Goal: Information Seeking & Learning: Learn about a topic

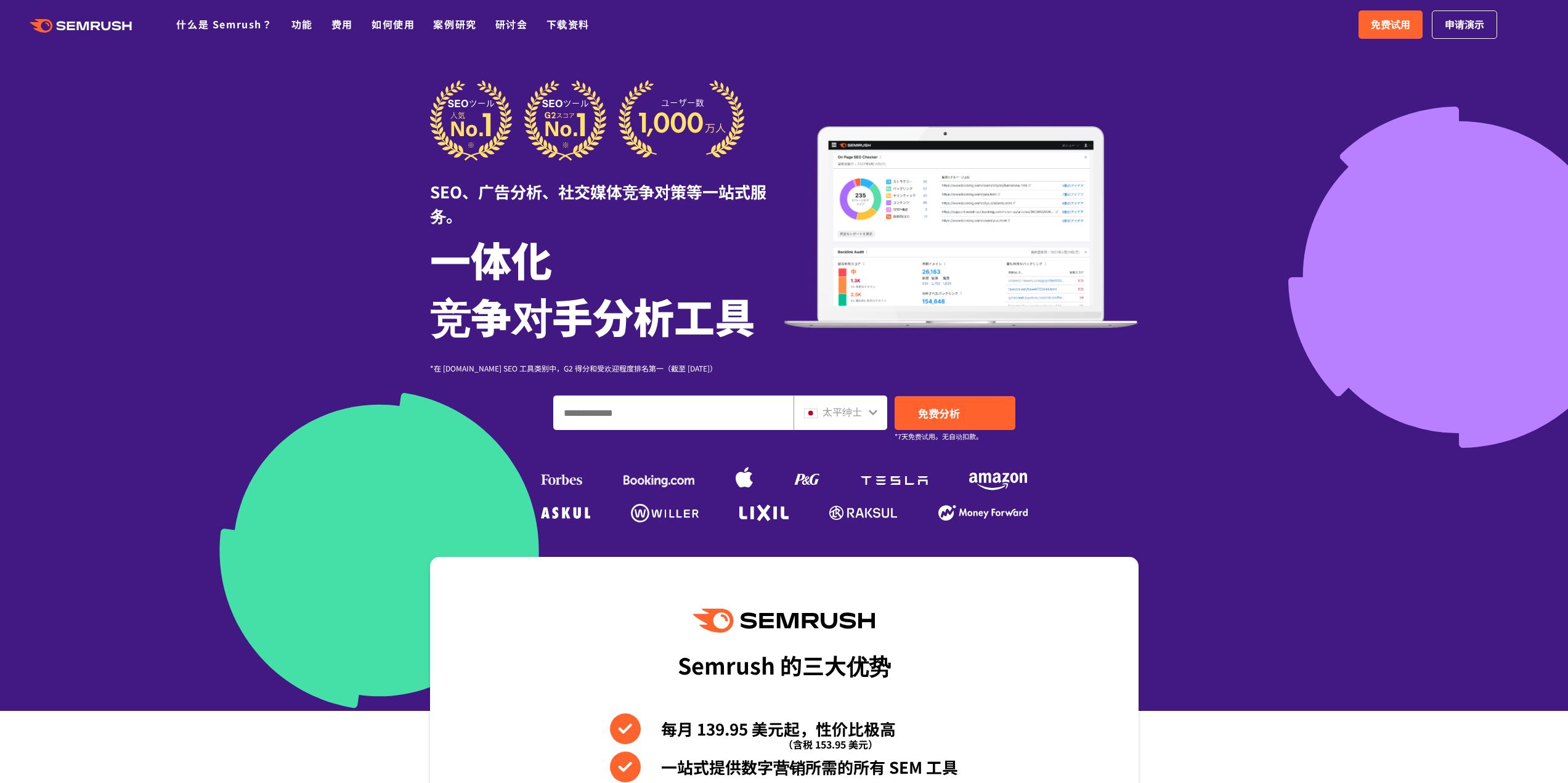
click at [871, 414] on icon at bounding box center [873, 412] width 10 height 10
click at [828, 413] on font "太平绅士" at bounding box center [842, 412] width 39 height 15
click at [874, 414] on icon at bounding box center [873, 412] width 10 height 10
click at [889, 466] on ul at bounding box center [784, 476] width 493 height 56
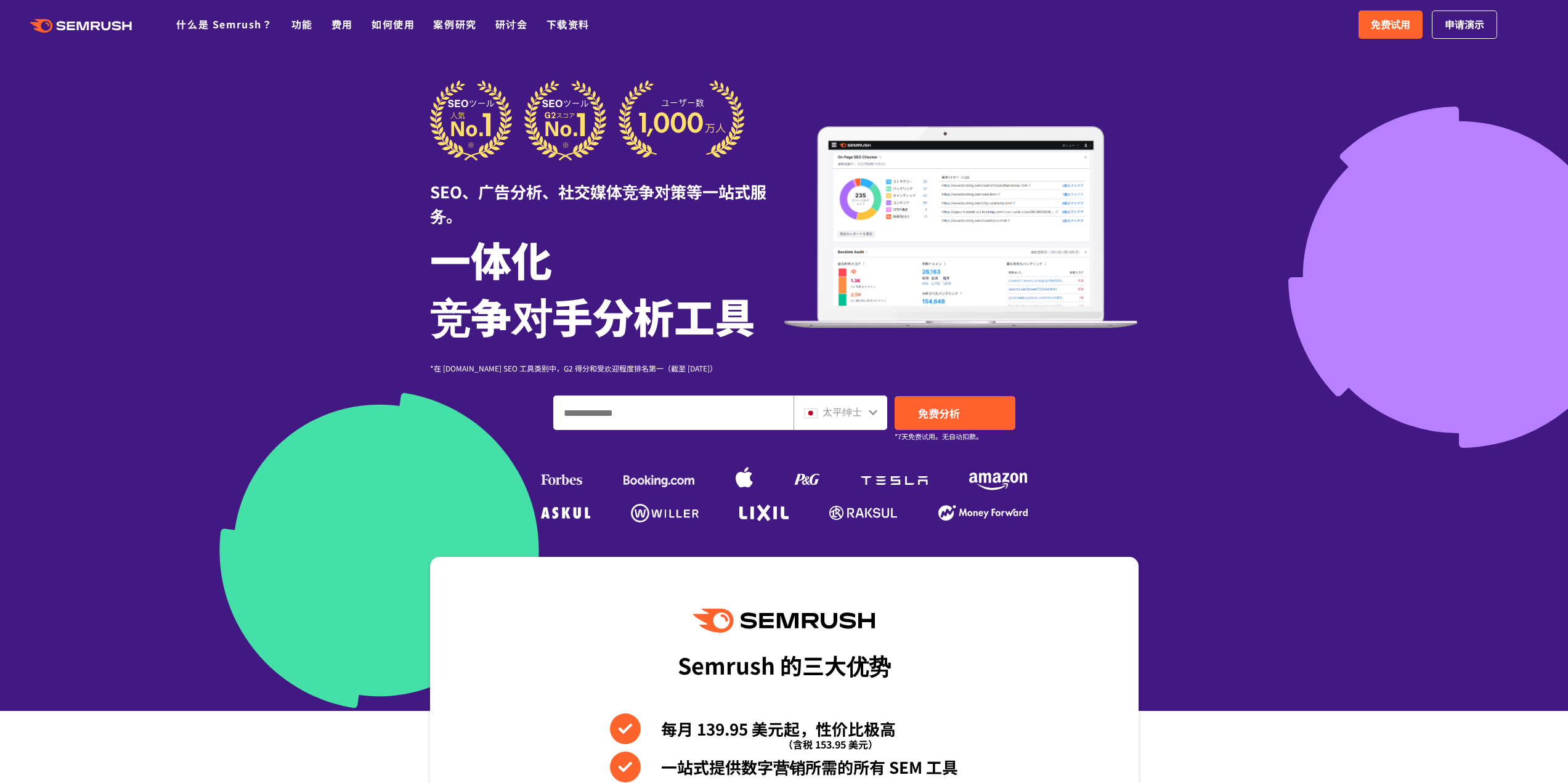
click at [838, 413] on font "太平绅士" at bounding box center [842, 412] width 39 height 15
click at [809, 412] on img at bounding box center [811, 414] width 14 height 10
drag, startPoint x: 240, startPoint y: 23, endPoint x: 254, endPoint y: 49, distance: 29.5
click at [240, 23] on font "什么是 Semrush？" at bounding box center [224, 24] width 96 height 15
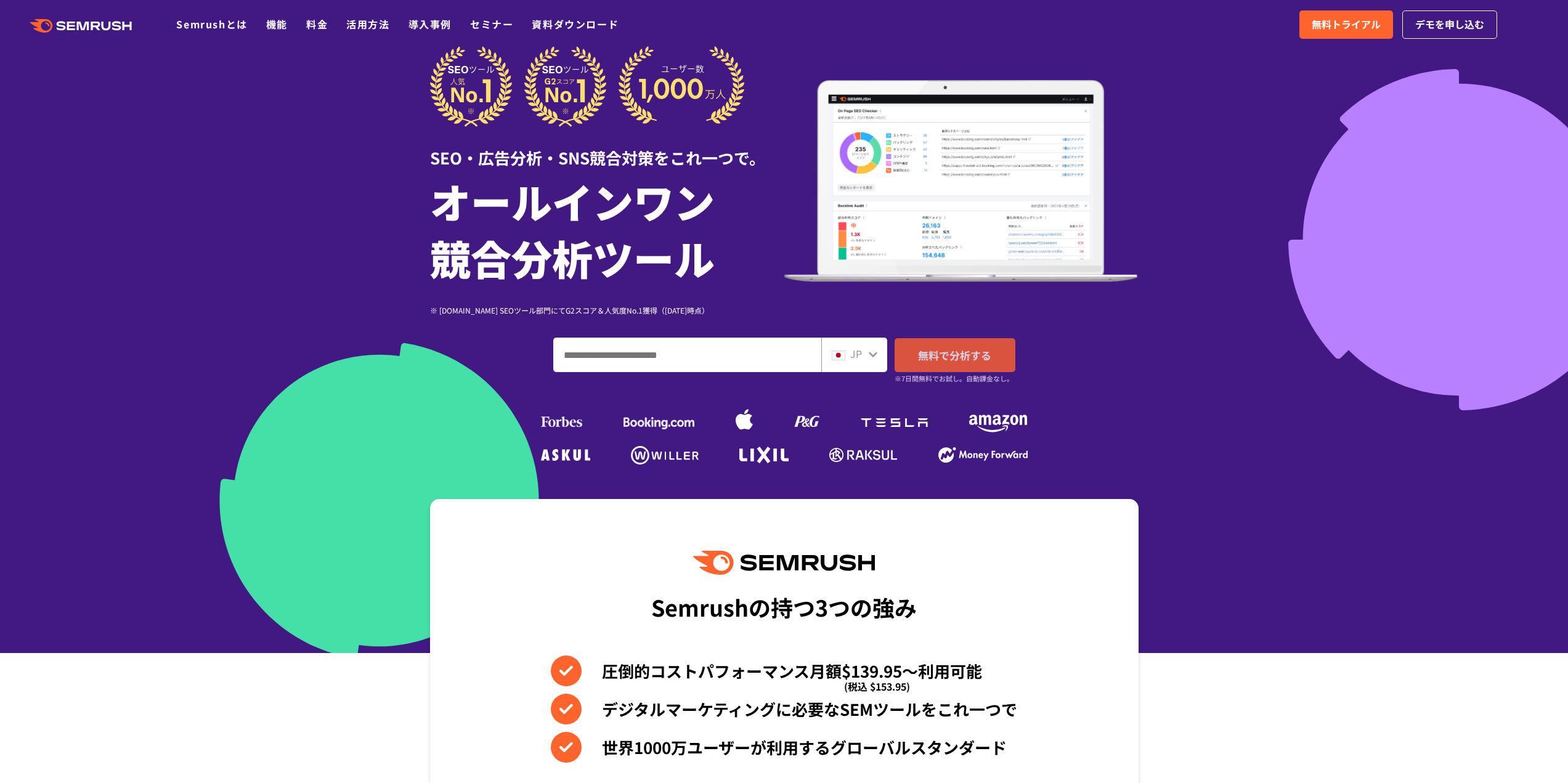
scroll to position [61, 0]
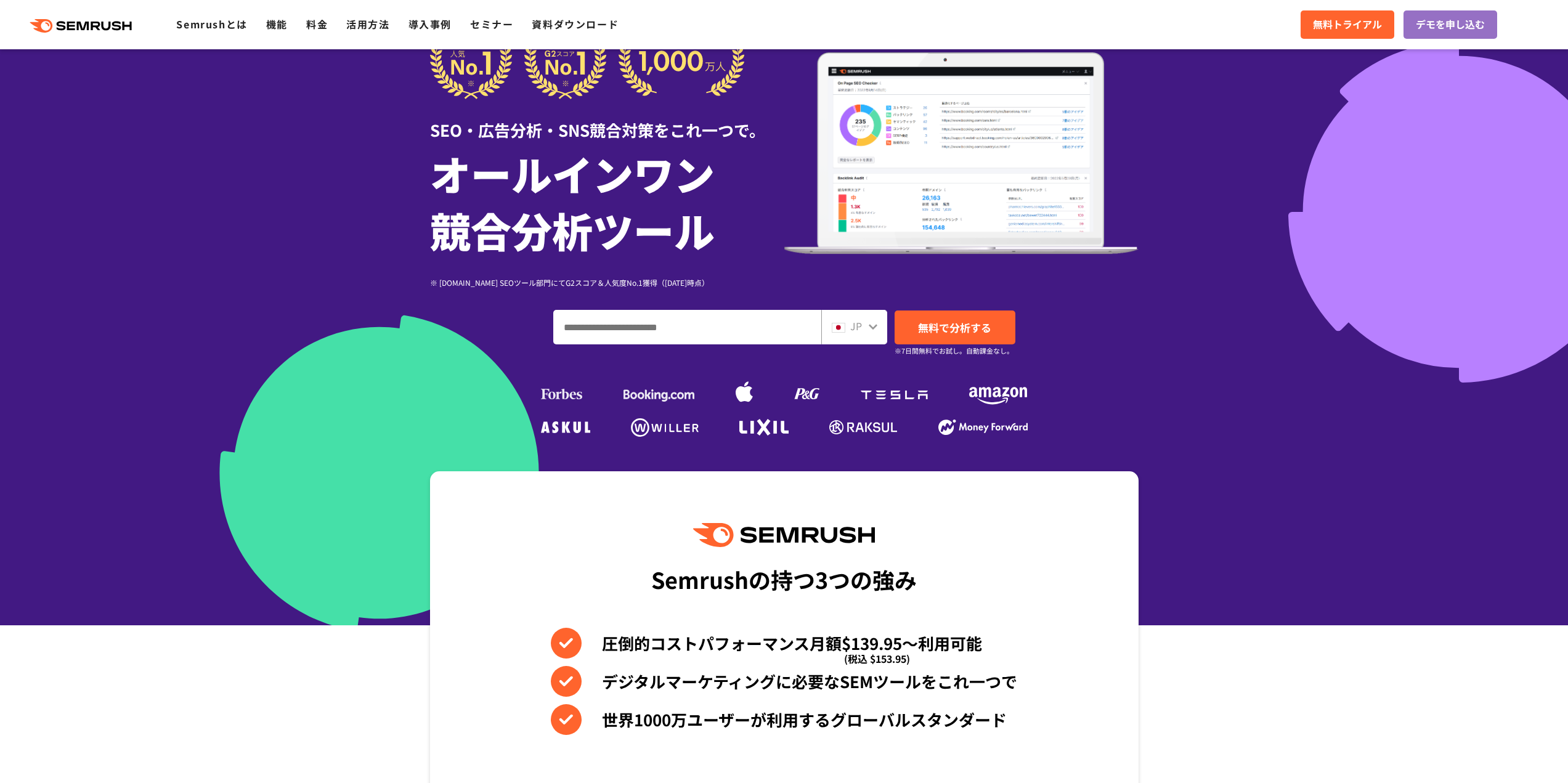
click at [869, 326] on icon at bounding box center [873, 327] width 10 height 10
click at [851, 327] on span "JP" at bounding box center [856, 326] width 12 height 15
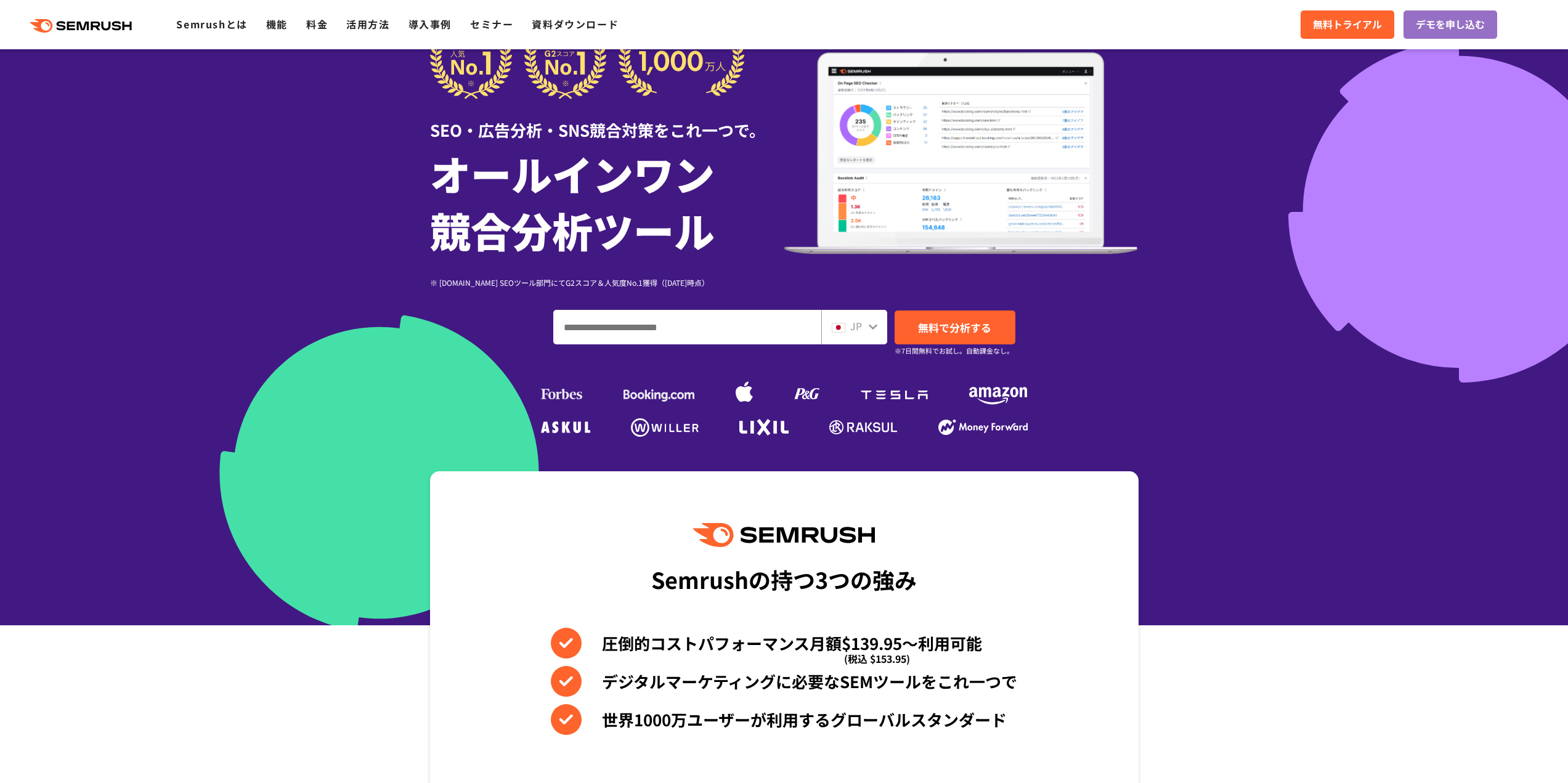
click at [874, 330] on icon at bounding box center [873, 327] width 10 height 10
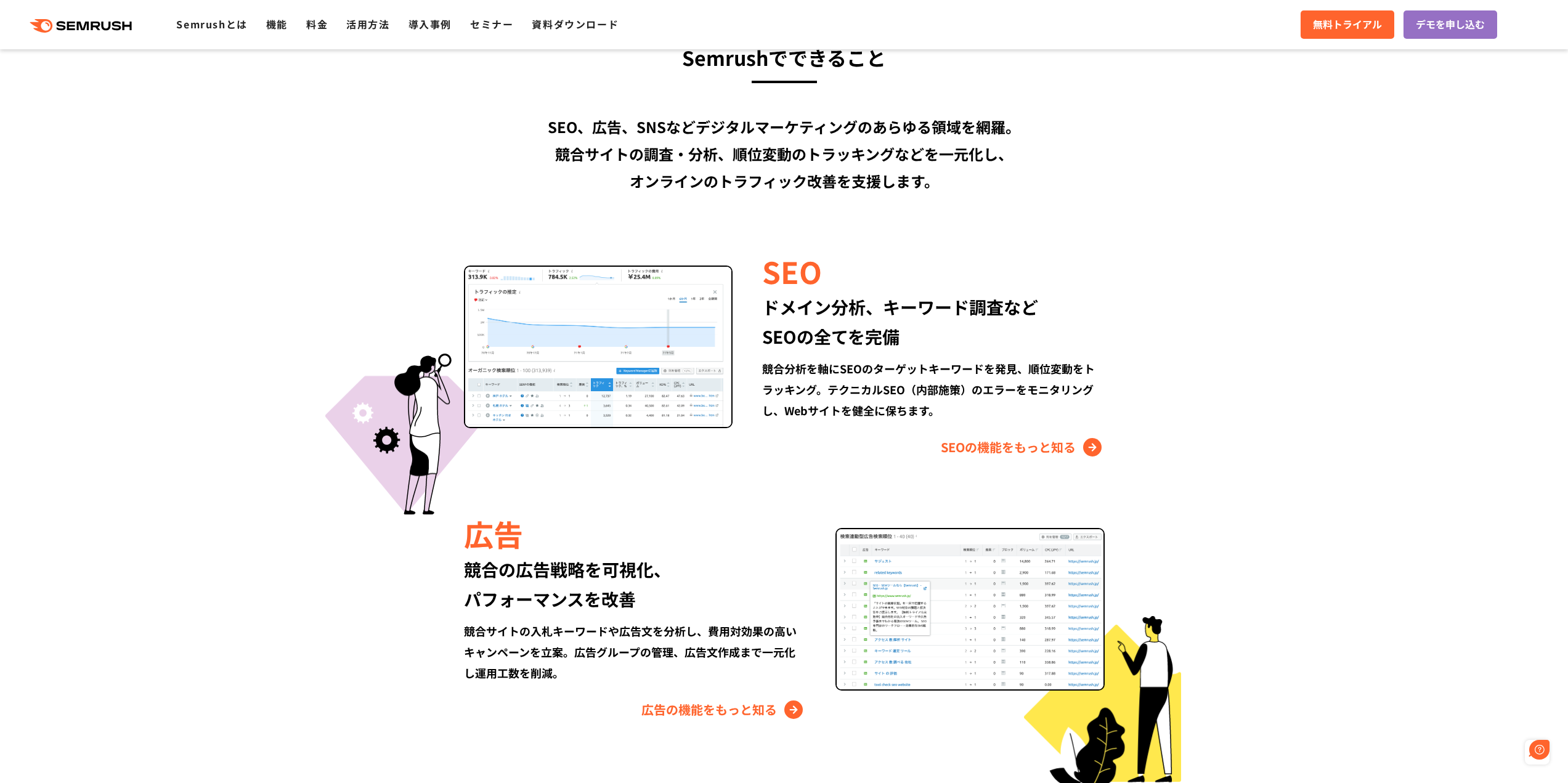
scroll to position [0, 0]
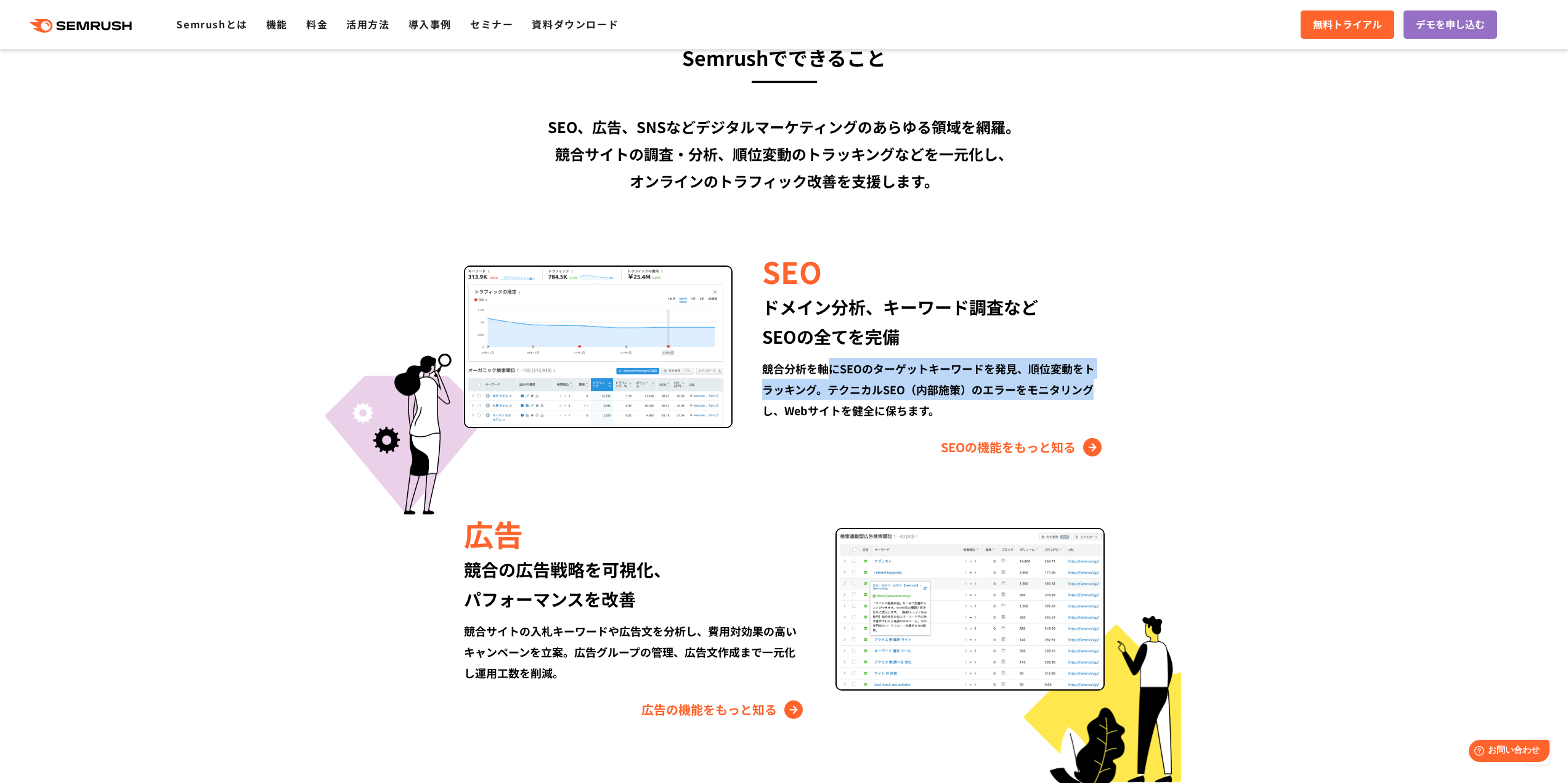
drag, startPoint x: 833, startPoint y: 364, endPoint x: 1102, endPoint y: 379, distance: 269.4
click at [1102, 379] on div "競合分析を軸にSEOのターゲットキーワードを発見、順位変動をトラッキング。テクニカルSEO（内部施策）のエラーをモニタリングし、Webサイトを健全に保ちます。" at bounding box center [933, 389] width 342 height 63
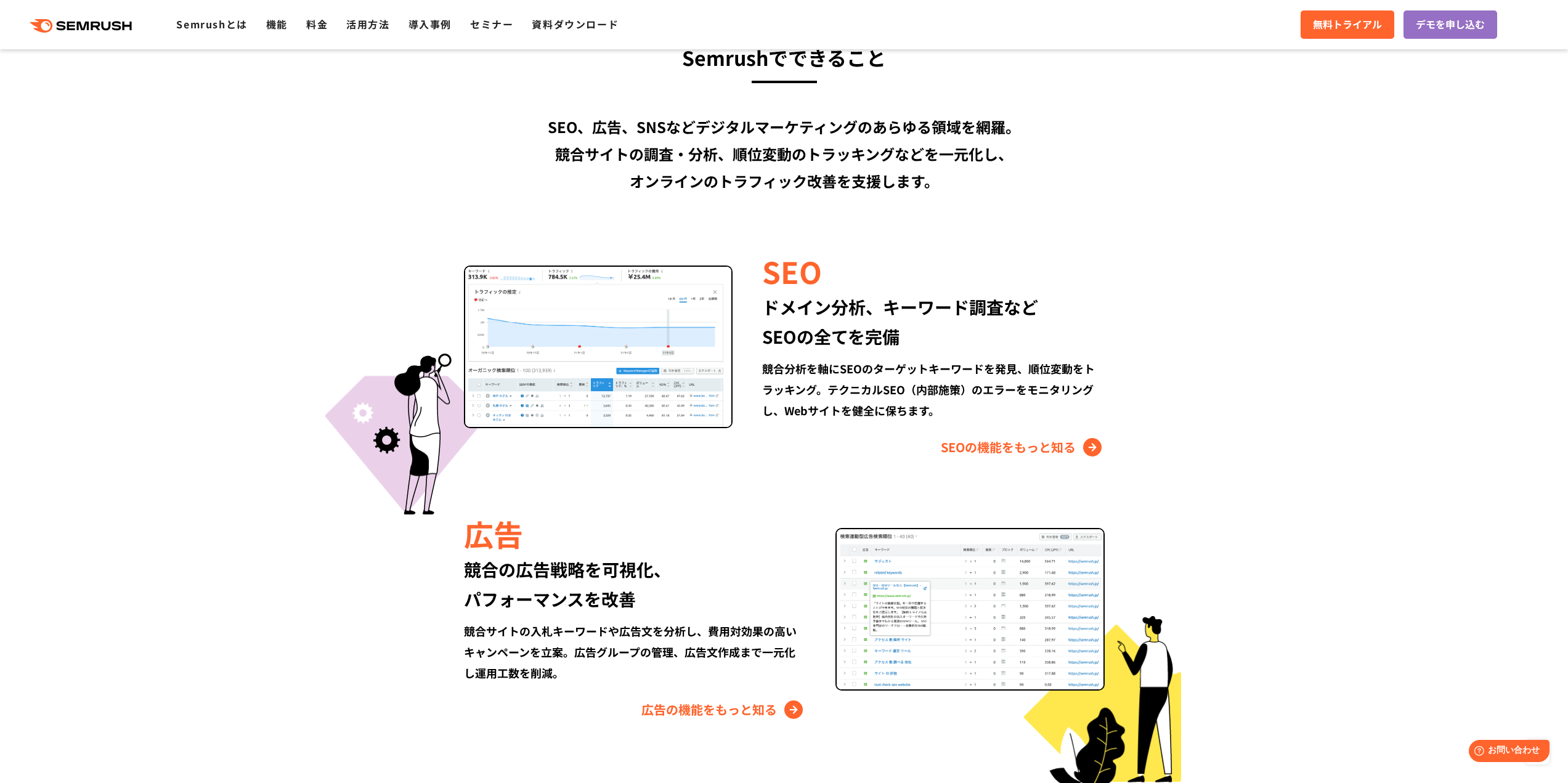
click at [765, 364] on div "競合分析を軸にSEOのターゲットキーワードを発見、順位変動をトラッキング。テクニカルSEO（内部施策）のエラーをモニタリングし、Webサイトを健全に保ちます。" at bounding box center [933, 389] width 342 height 63
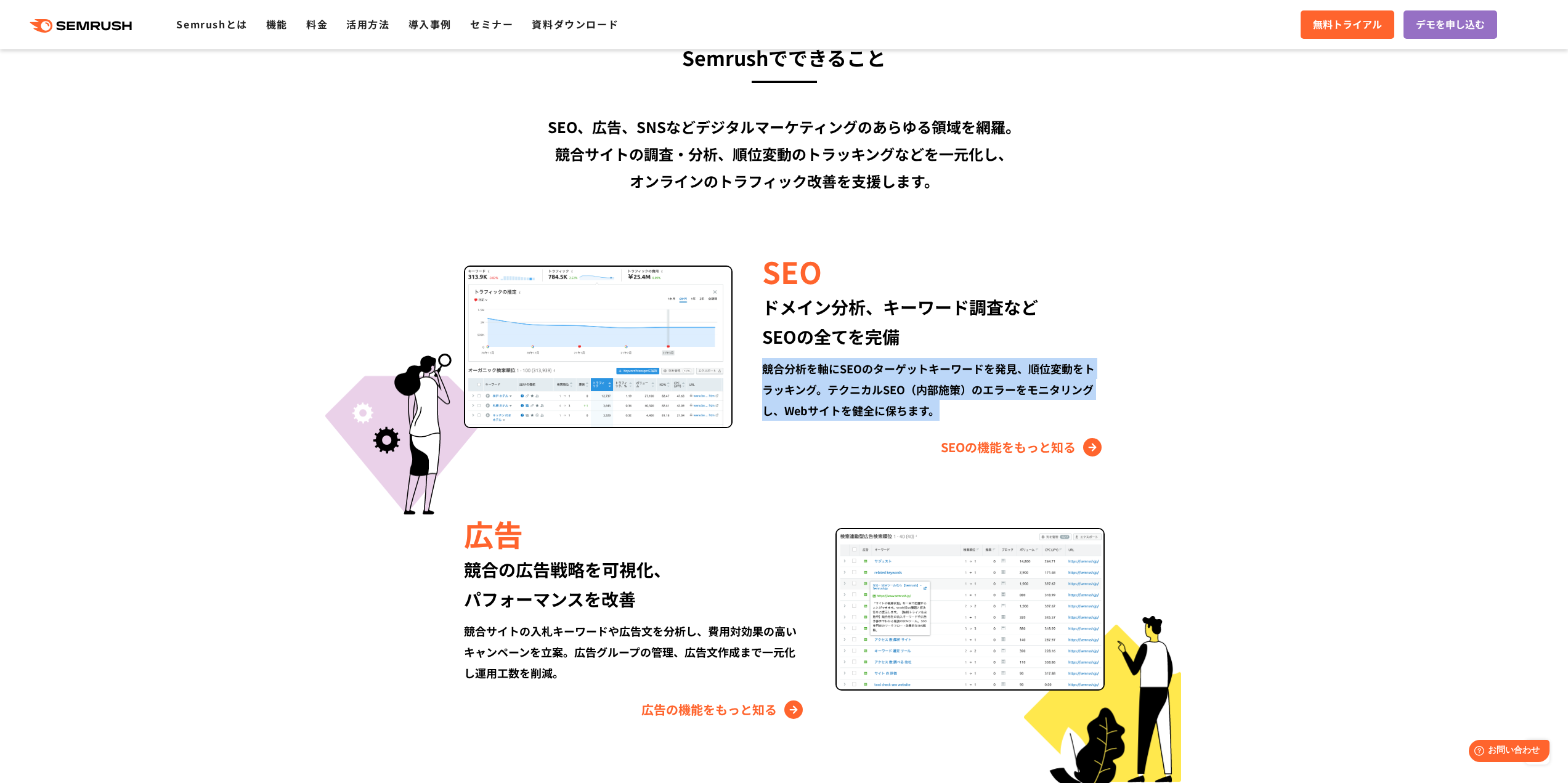
drag, startPoint x: 762, startPoint y: 367, endPoint x: 988, endPoint y: 430, distance: 234.6
click at [988, 430] on div "SEO ドメイン分析、キーワード調査など SEOの全てを完備 競合分析を軸にSEOのターゲットキーワードを発見、順位変動をトラッキング。テクニカルSEO（内部…" at bounding box center [918, 354] width 371 height 207
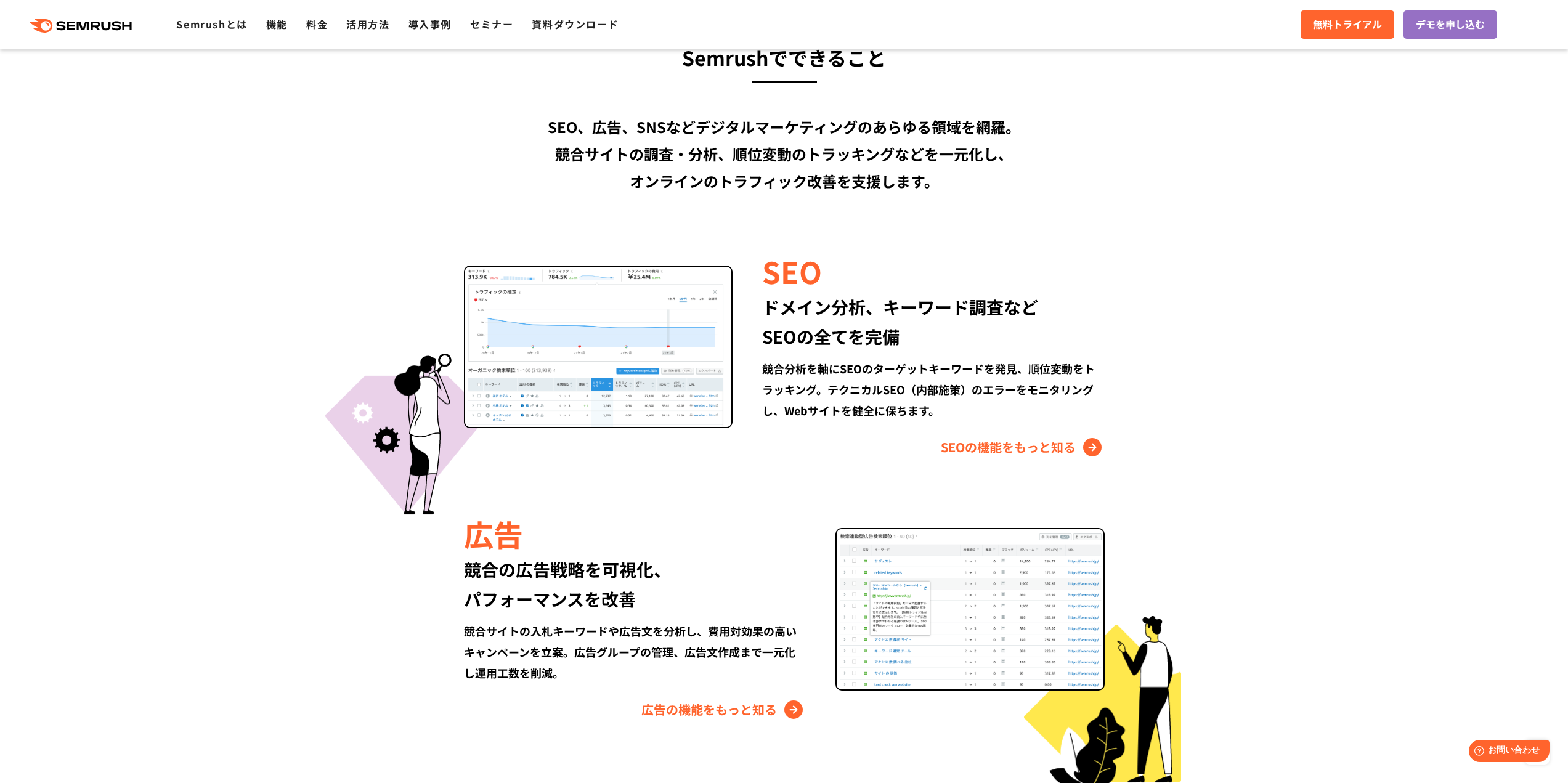
click at [1142, 295] on div "Semrushでできること SEO、広告、SNSなどデジタルマーケティングのあらゆる領域を網羅。 競合サイトの調査・分析、順位変動のトラッキングなどを一元化し…" at bounding box center [784, 590] width 733 height 1100
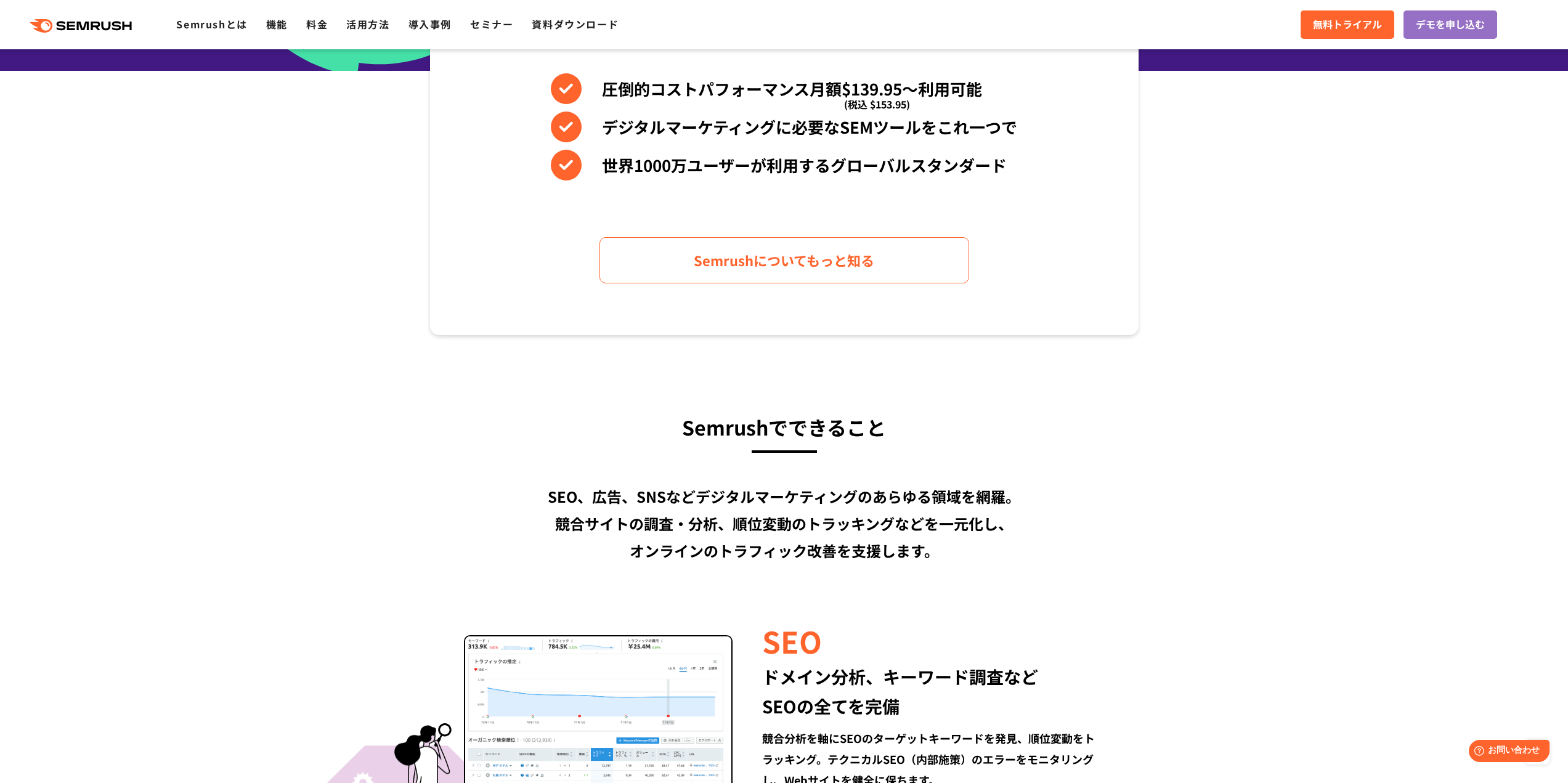
scroll to position [247, 0]
